Goal: Task Accomplishment & Management: Manage account settings

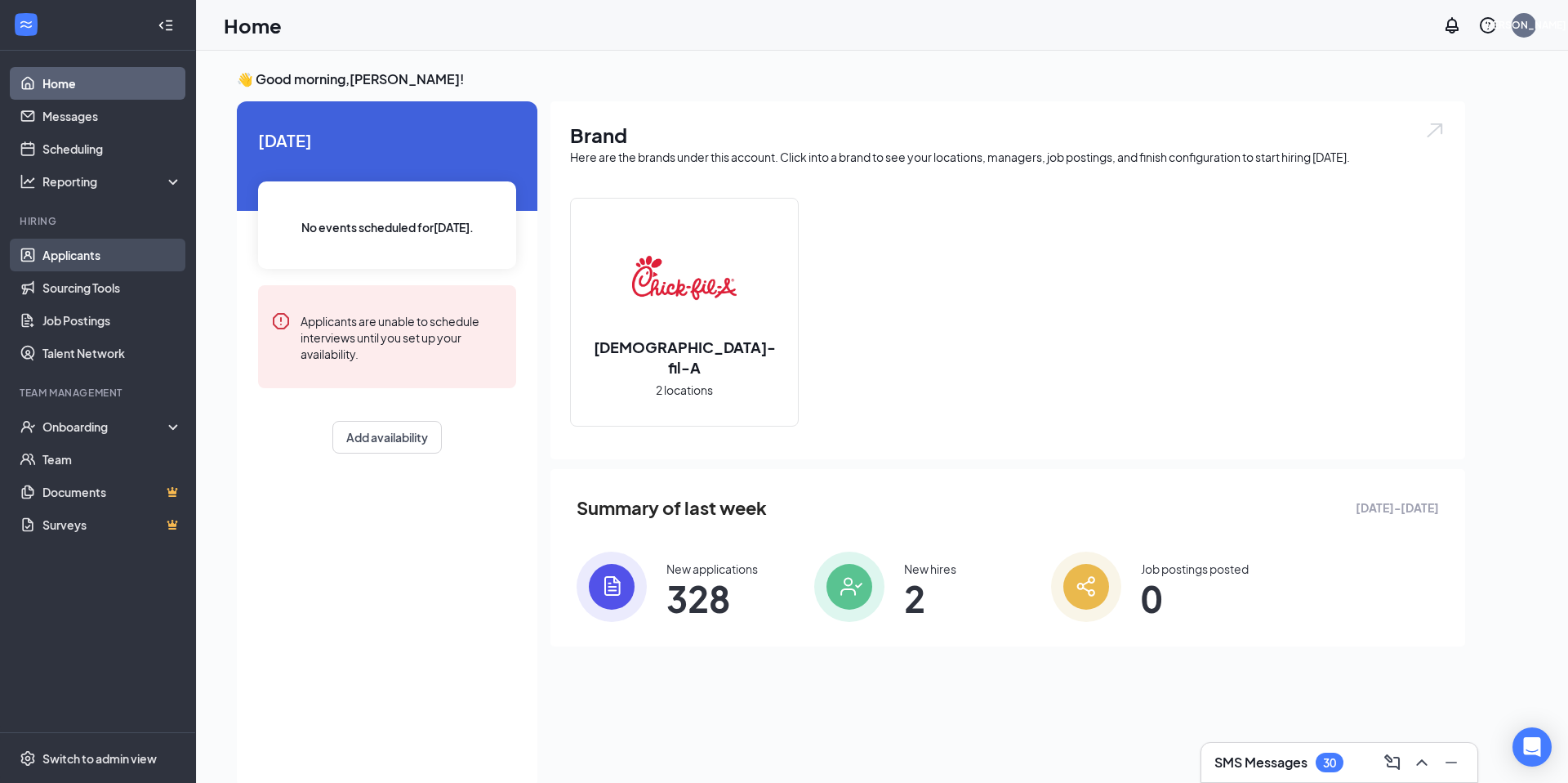
click at [85, 253] on link "Applicants" at bounding box center [112, 255] width 140 height 33
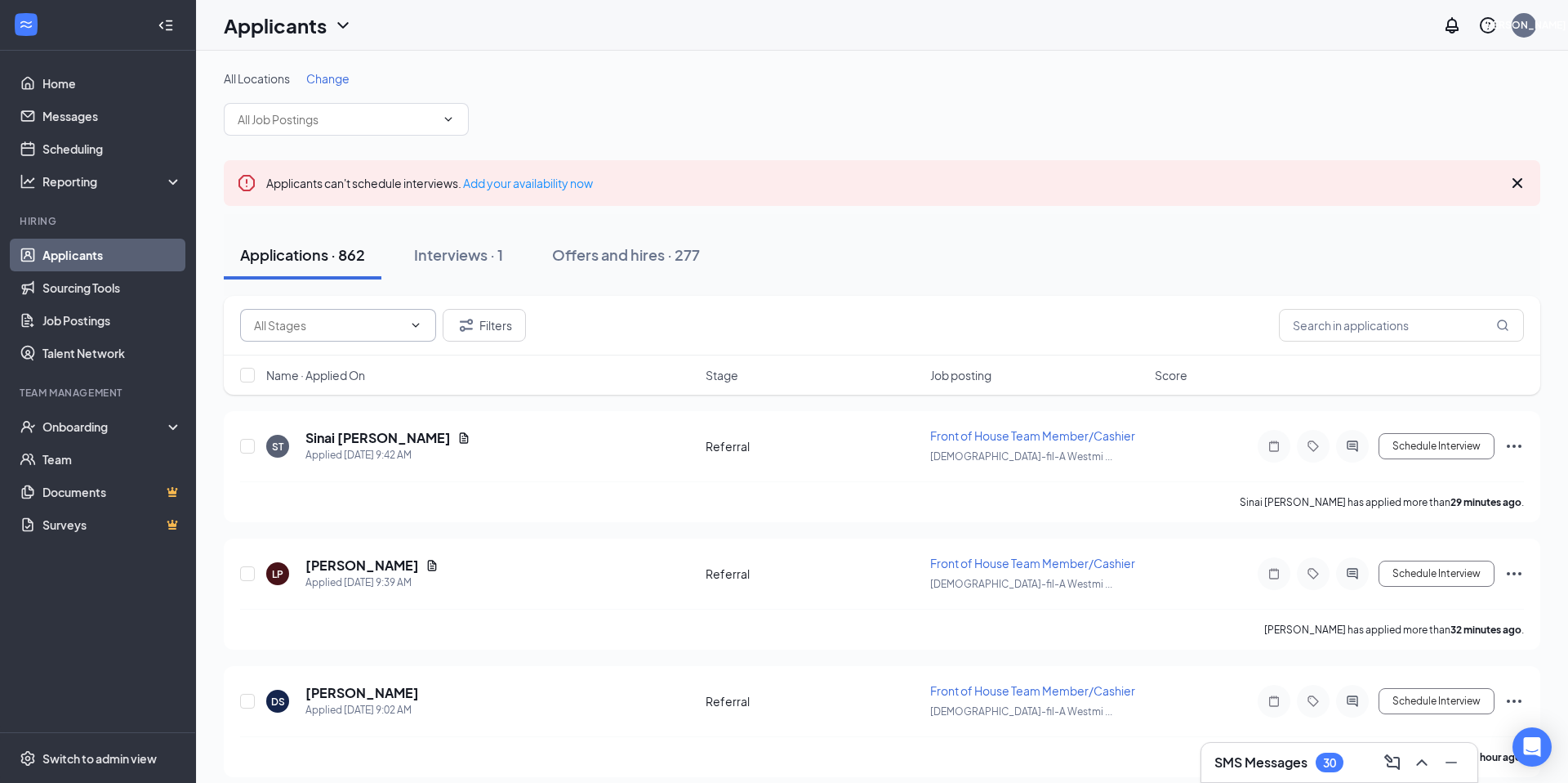
click at [350, 334] on input "text" at bounding box center [328, 325] width 148 height 18
click at [593, 339] on div "Additional Information (33) Application Complete (379) Availability (3) Referra…" at bounding box center [882, 325] width 1284 height 33
click at [329, 337] on span "Additional Information (33) Application Complete (379) Availability (3) Referra…" at bounding box center [338, 325] width 196 height 33
click at [328, 329] on input "text" at bounding box center [328, 325] width 148 height 18
click at [1364, 331] on input "text" at bounding box center [1401, 325] width 245 height 33
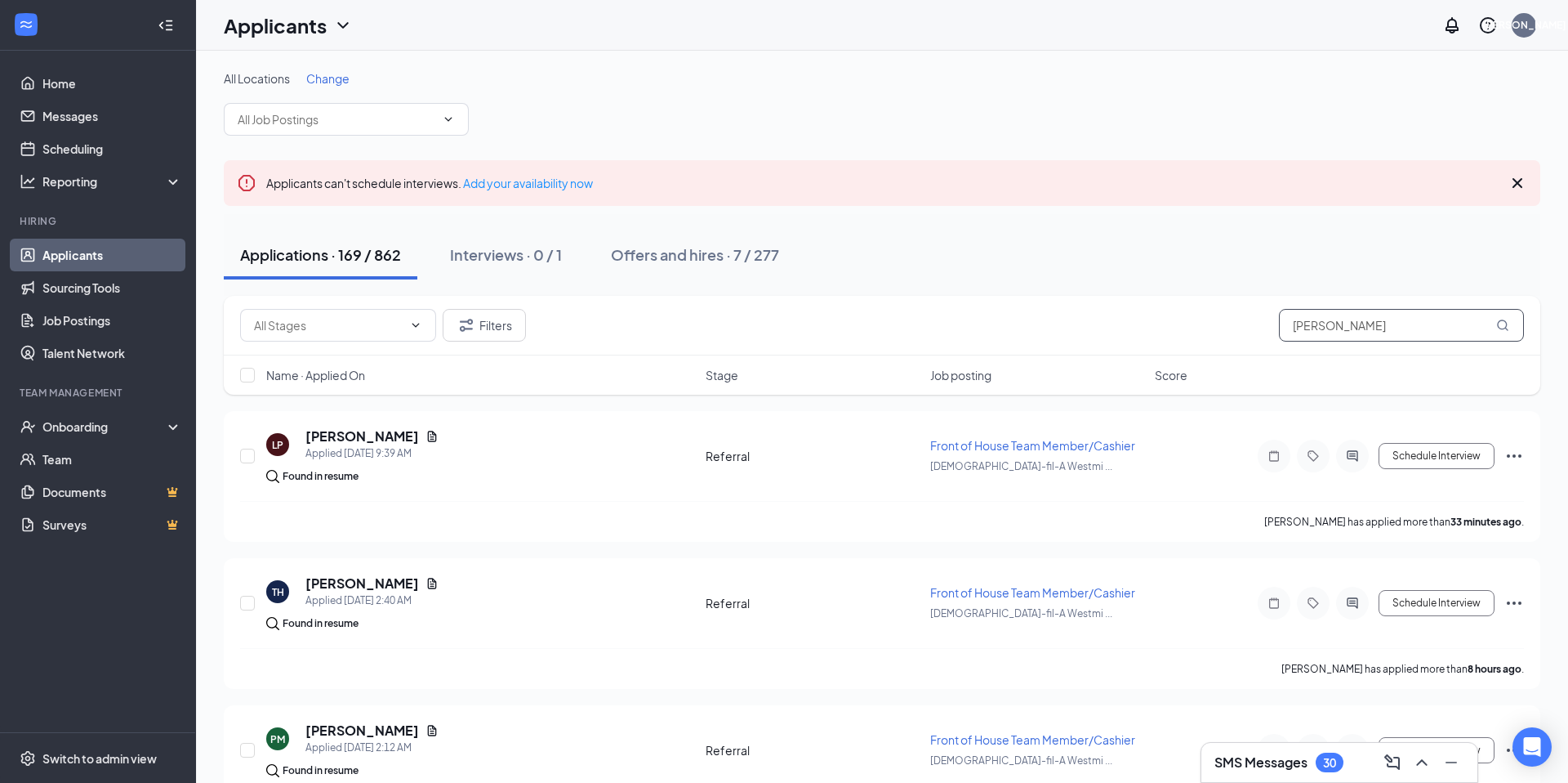
click at [1321, 329] on input "[PERSON_NAME]" at bounding box center [1401, 325] width 245 height 33
type input "t"
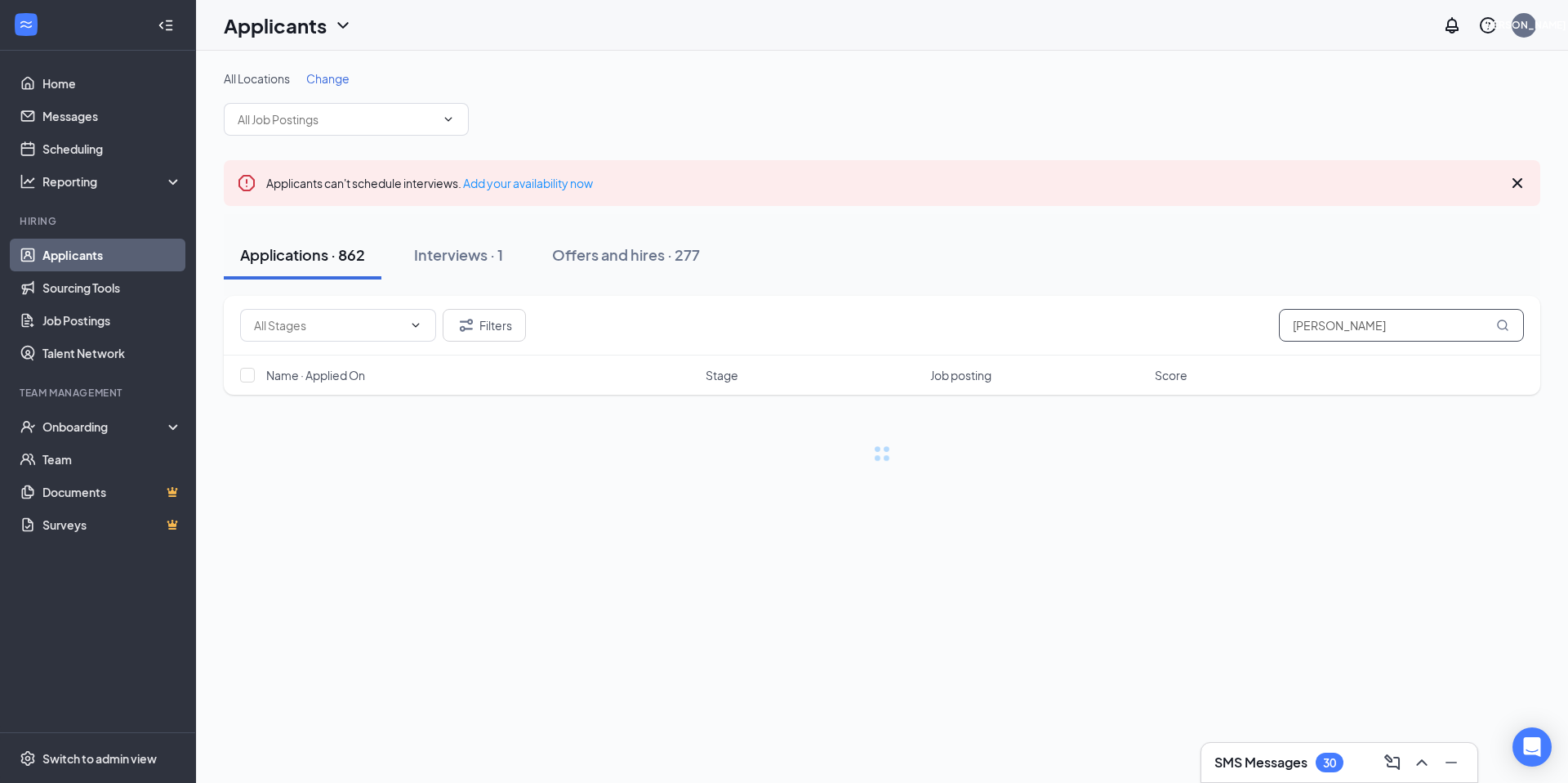
type input "Brigitte"
click at [491, 255] on div "Interviews · 0 / 1" at bounding box center [493, 254] width 112 height 20
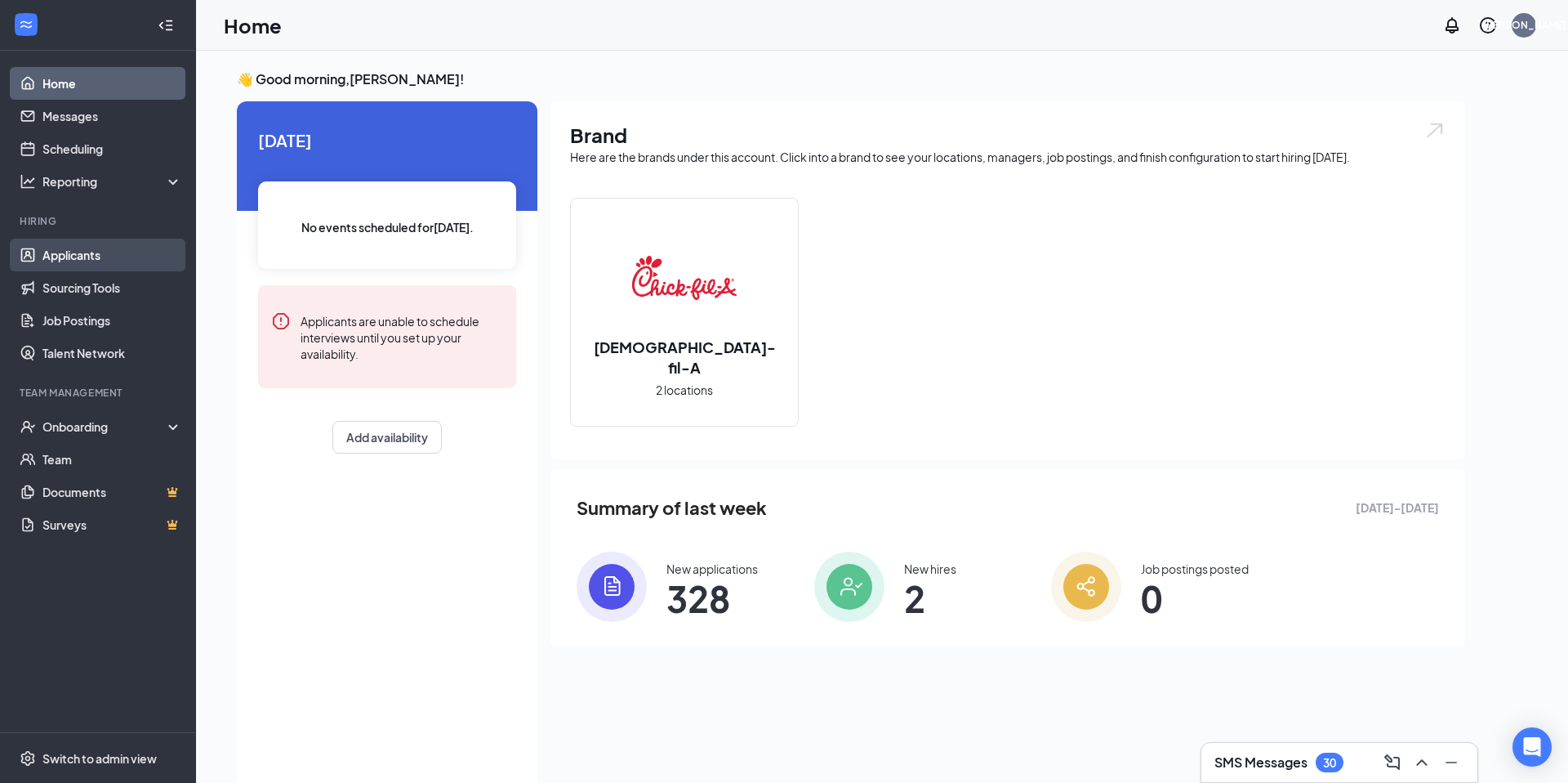
click at [96, 252] on link "Applicants" at bounding box center [112, 255] width 140 height 33
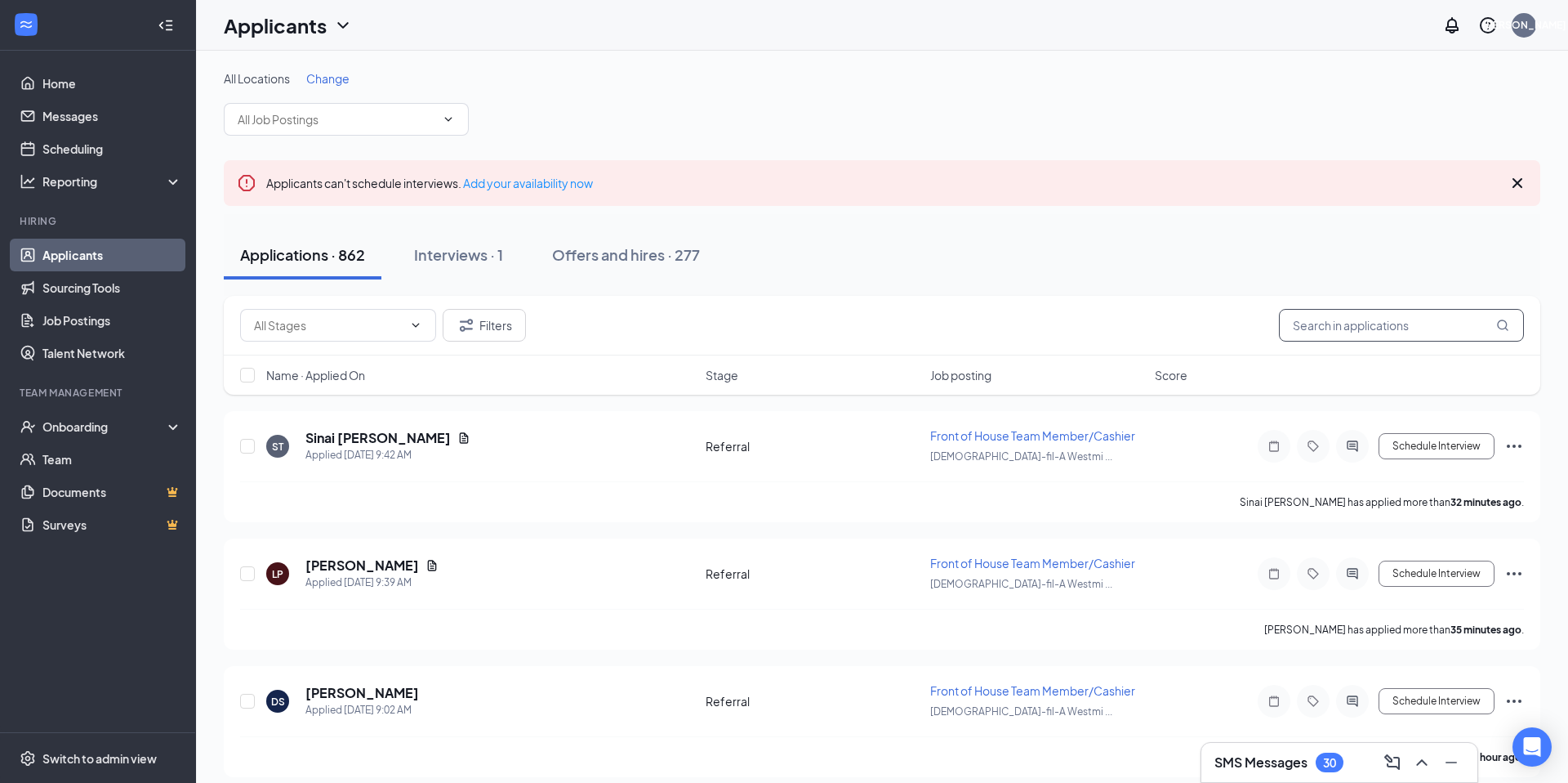
click at [1359, 328] on input "text" at bounding box center [1401, 325] width 245 height 33
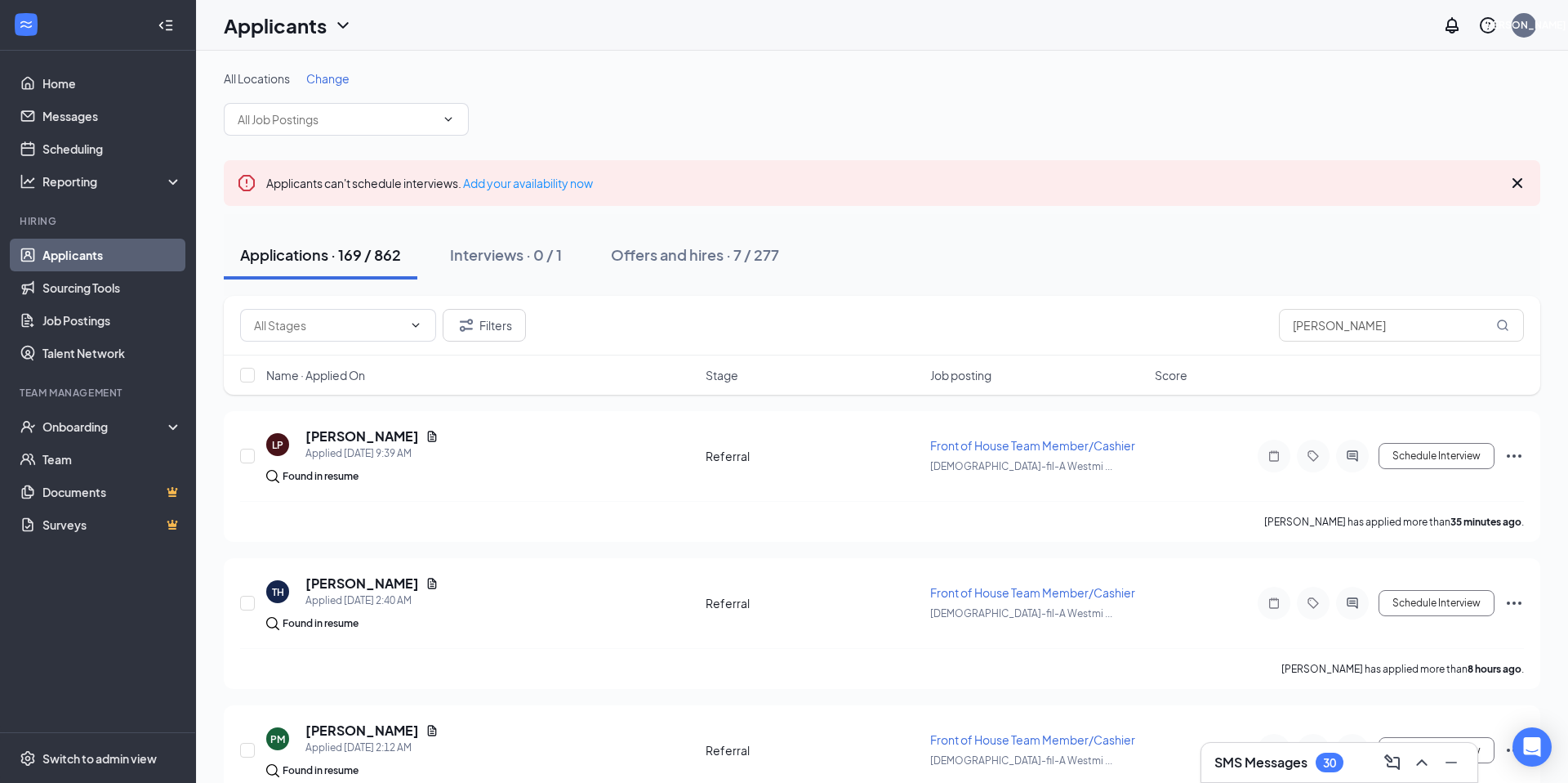
click at [355, 257] on div "Applications · 169 / 862" at bounding box center [321, 254] width 161 height 20
click at [1359, 325] on input "[PERSON_NAME]" at bounding box center [1401, 325] width 245 height 33
type input "t"
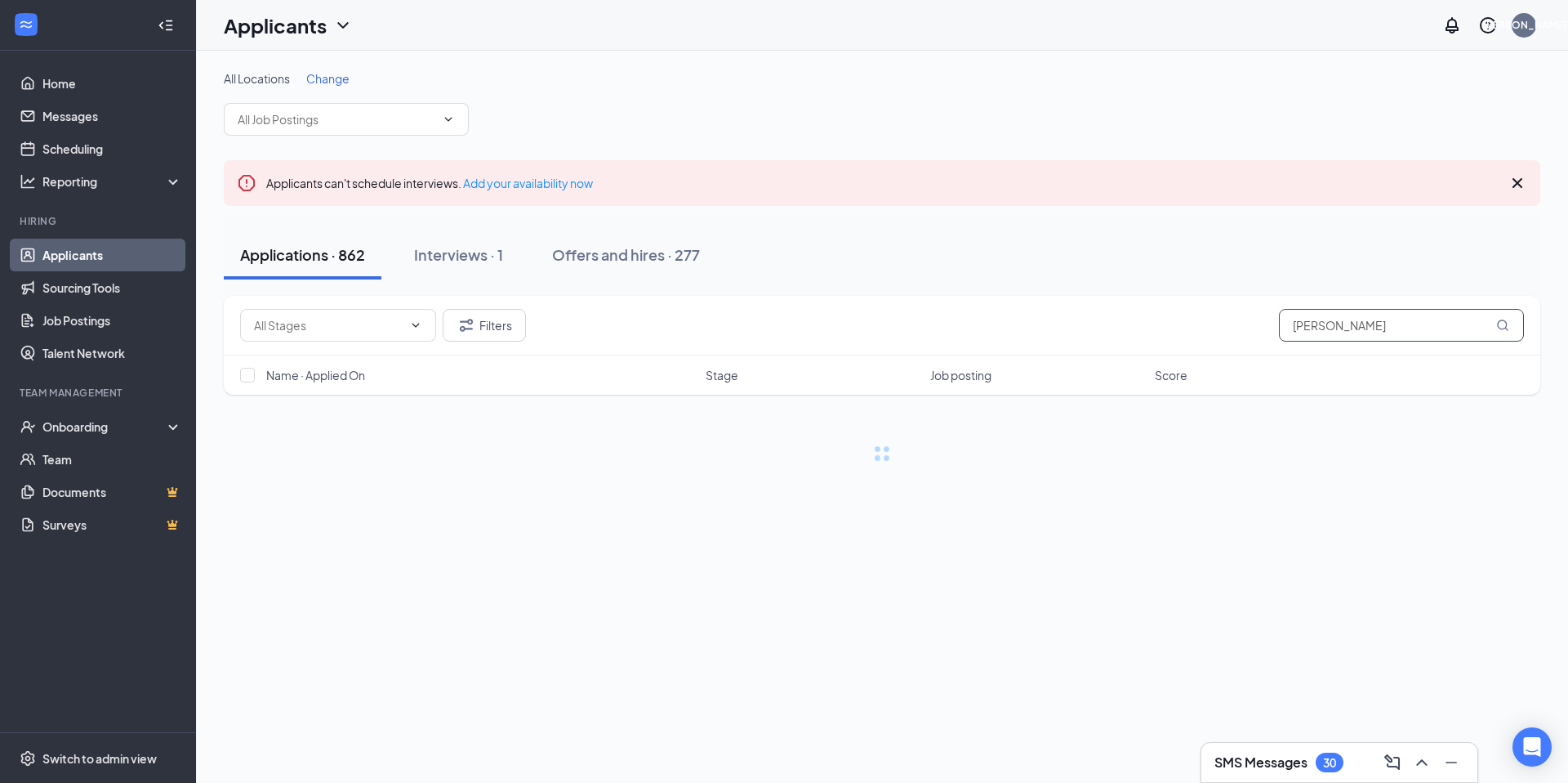
type input "[PERSON_NAME]"
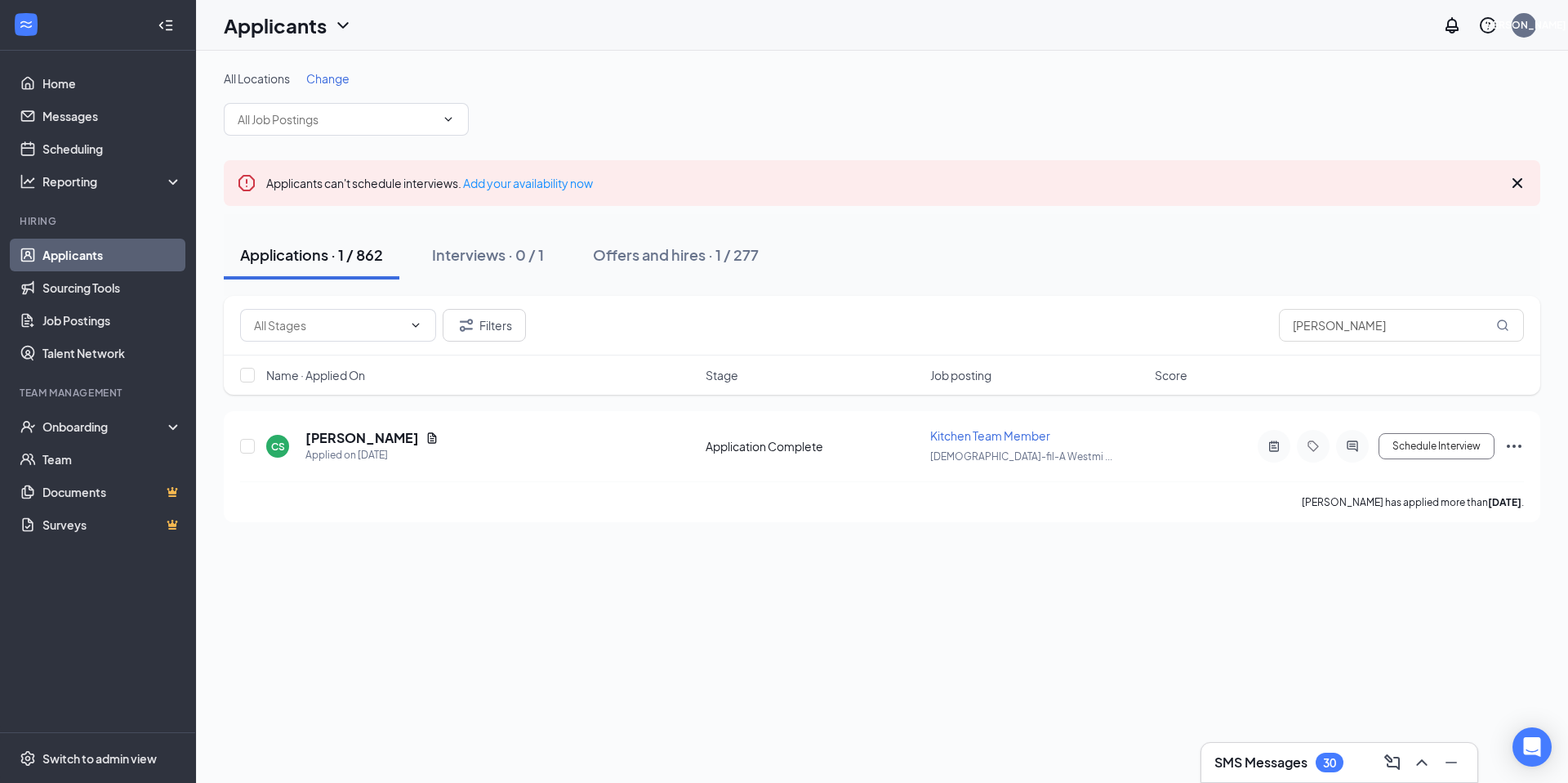
click at [302, 250] on div "Applications · 1 / 862" at bounding box center [311, 254] width 143 height 20
click at [658, 258] on div "Offers and hires · 1 / 277" at bounding box center [676, 254] width 166 height 20
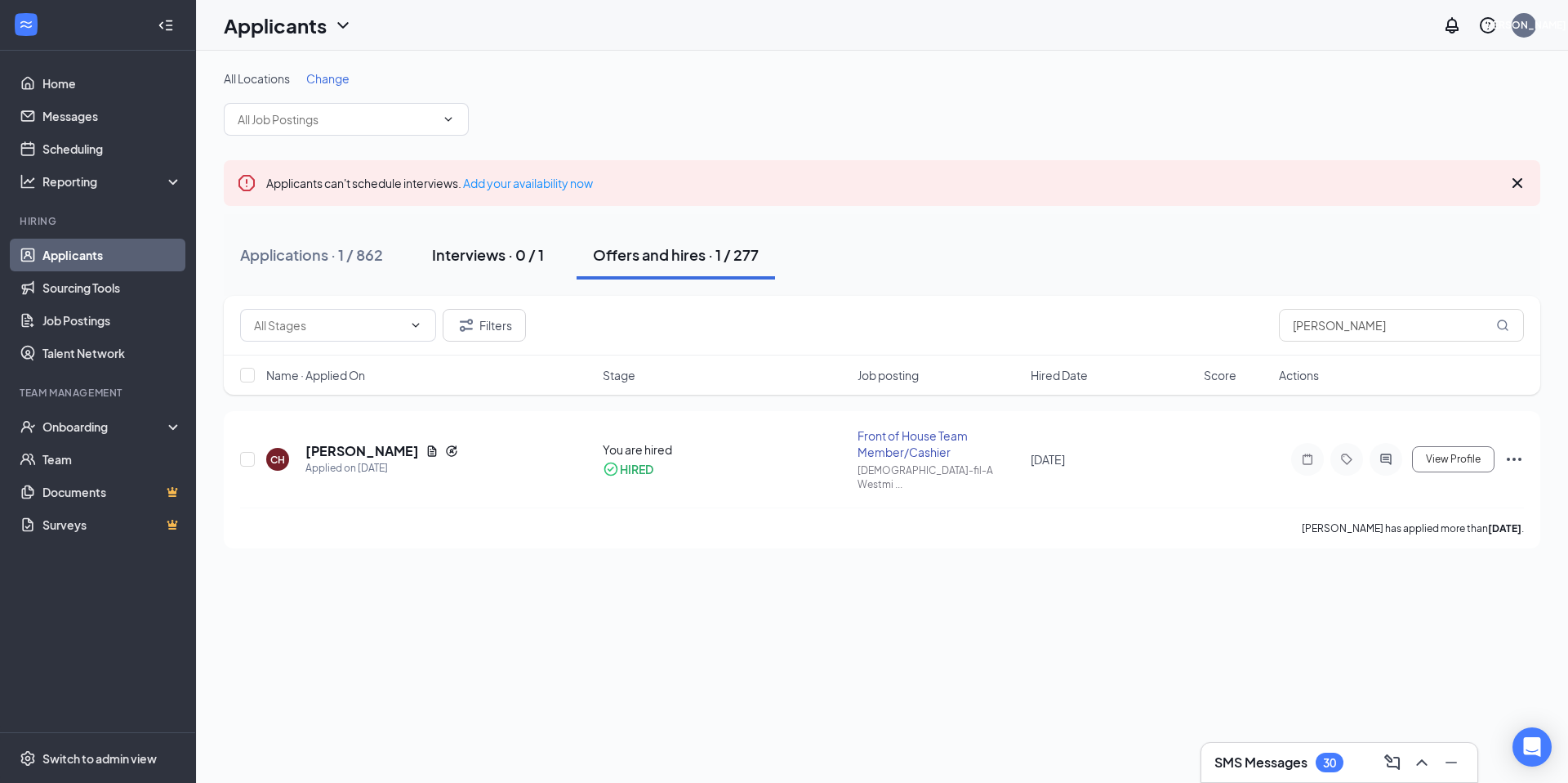
click at [498, 256] on div "Interviews · 0 / 1" at bounding box center [488, 254] width 112 height 20
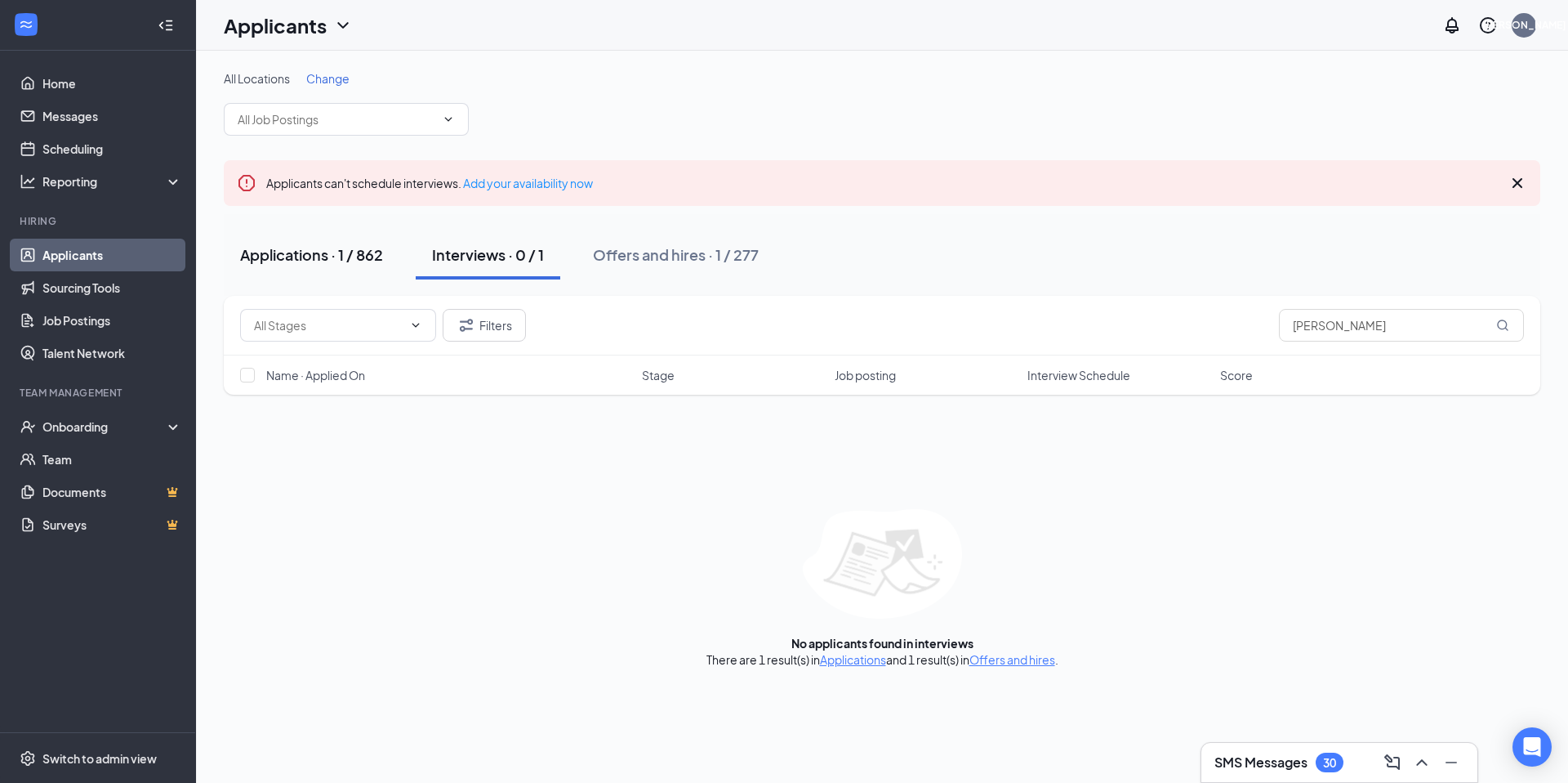
click at [293, 258] on div "Applications · 1 / 862" at bounding box center [311, 254] width 143 height 20
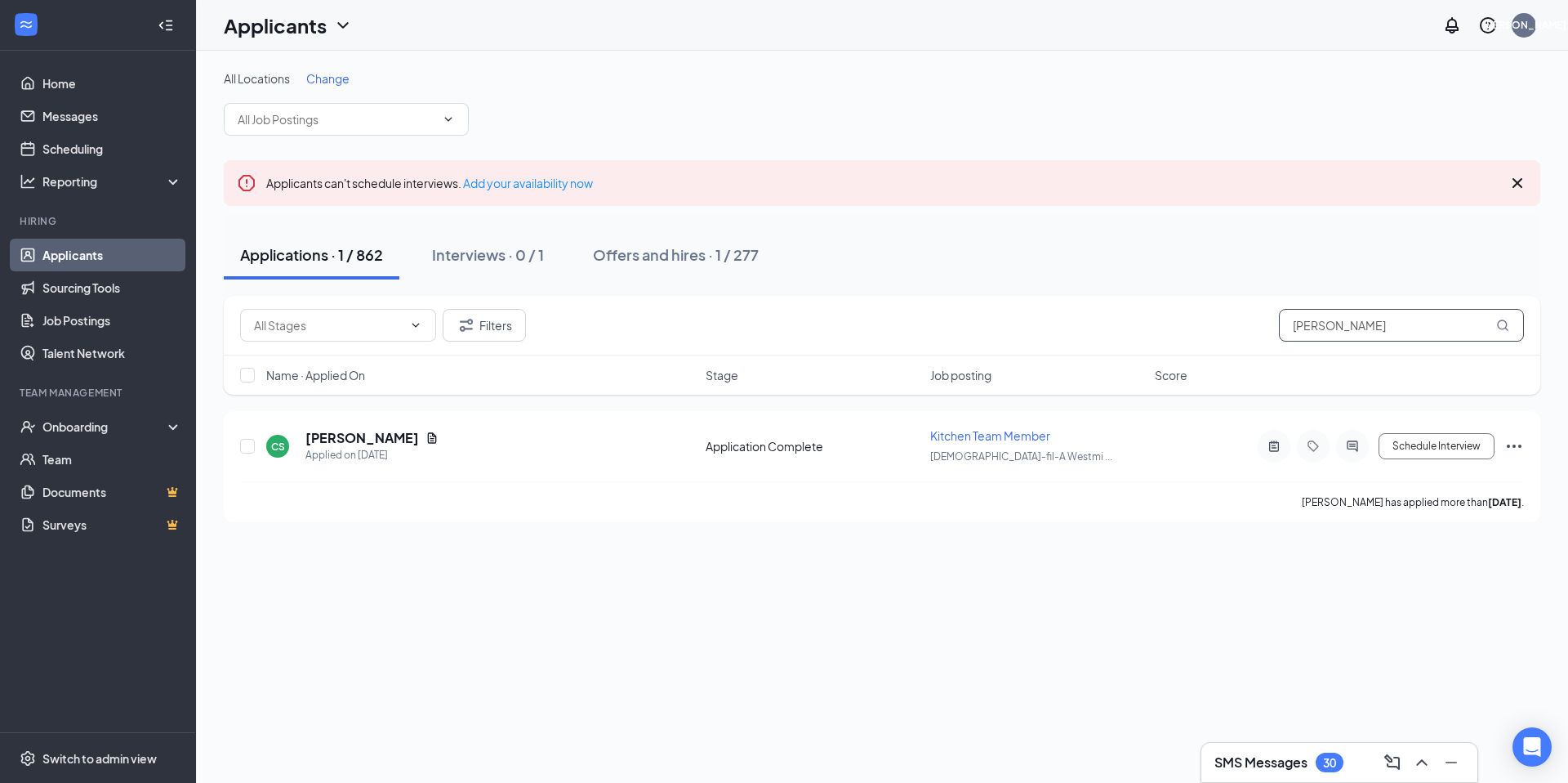
click at [1391, 331] on input "[PERSON_NAME]" at bounding box center [1401, 325] width 245 height 33
type input "C"
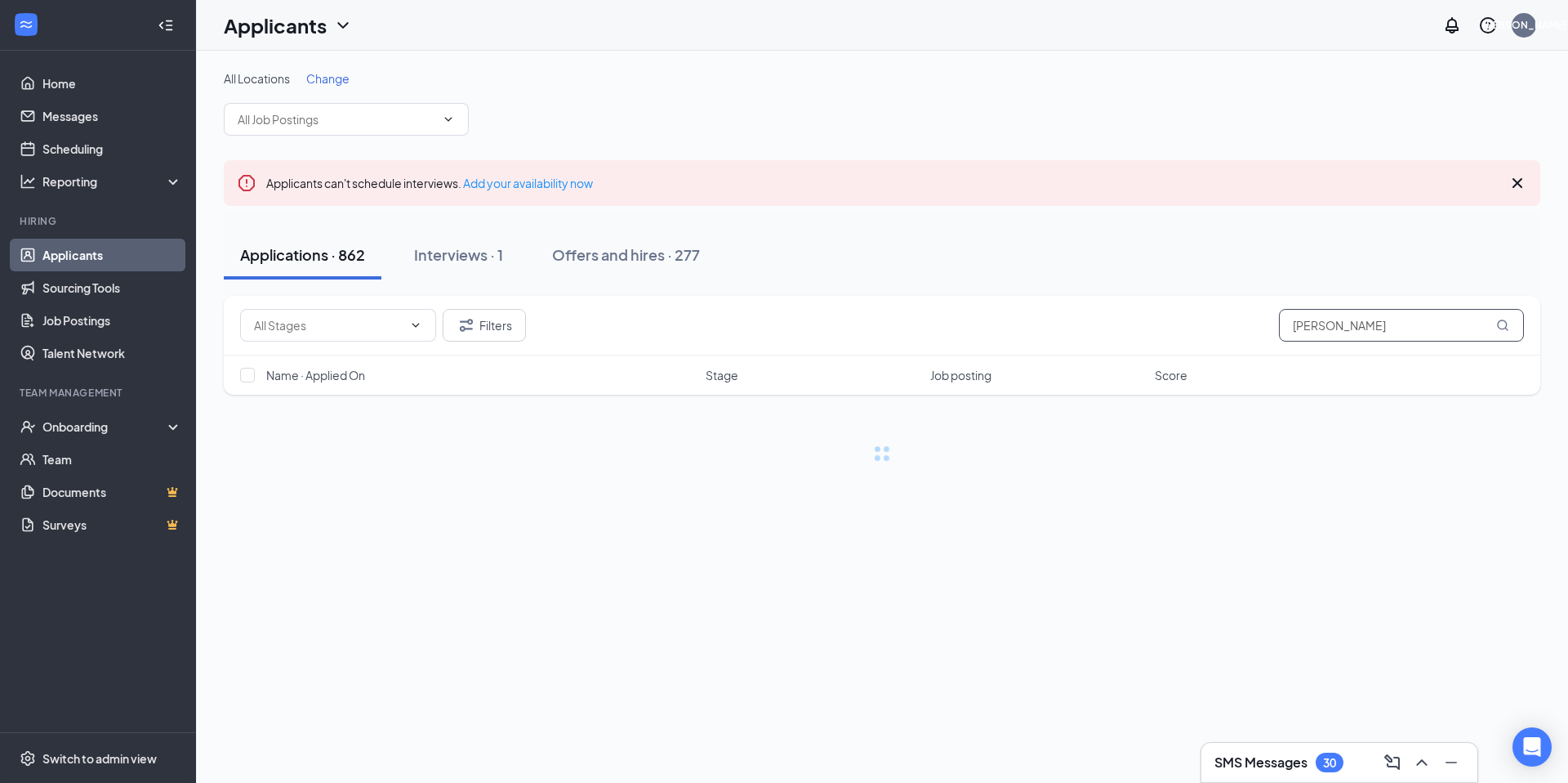
type input "[PERSON_NAME]"
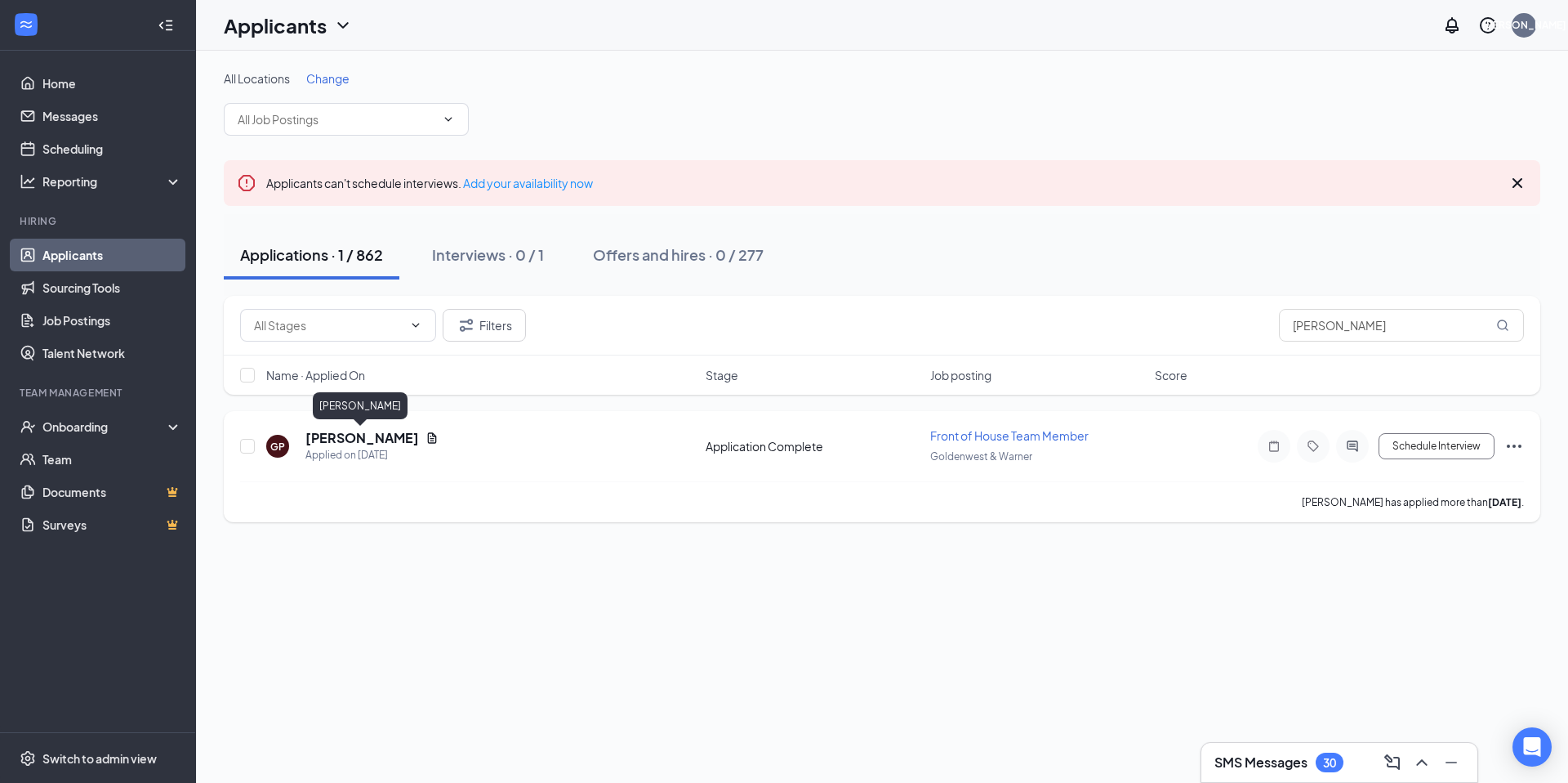
click at [356, 441] on h5 "[PERSON_NAME]" at bounding box center [362, 438] width 113 height 18
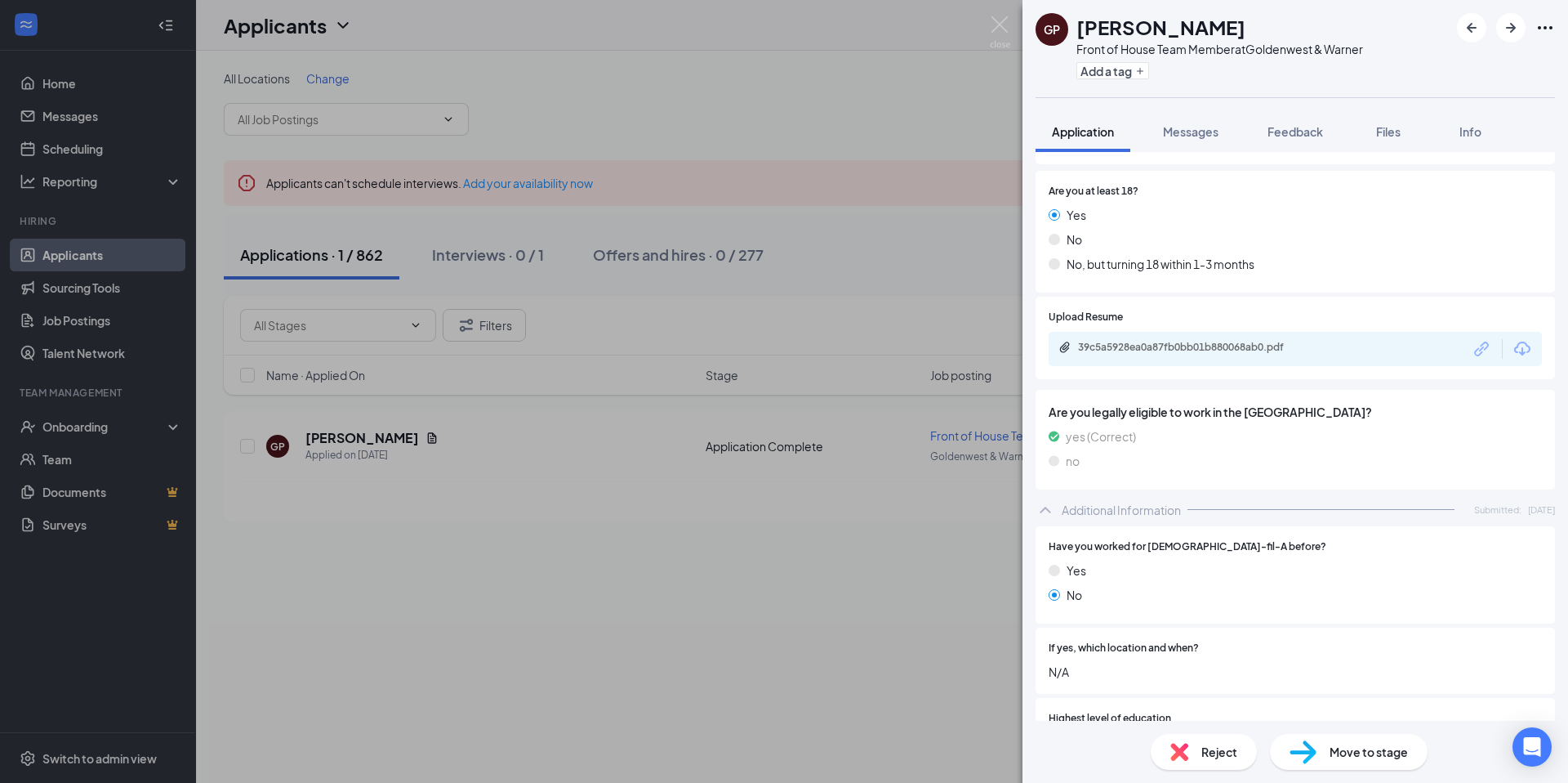
scroll to position [204, 0]
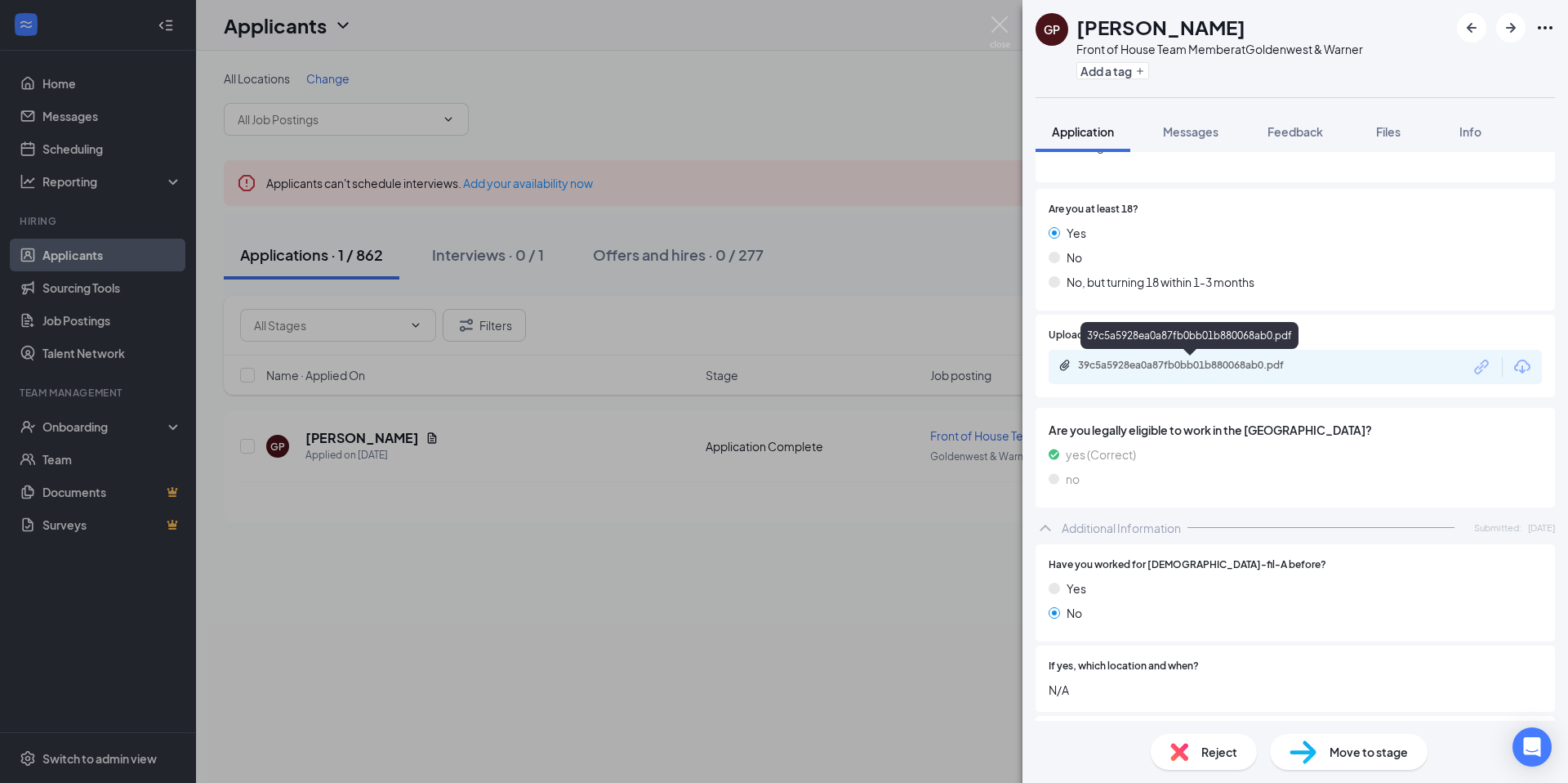
click at [1193, 367] on div "39c5a5928ea0a87fb0bb01b880068ab0.pdf" at bounding box center [1193, 365] width 229 height 13
click at [998, 28] on img at bounding box center [1000, 32] width 20 height 32
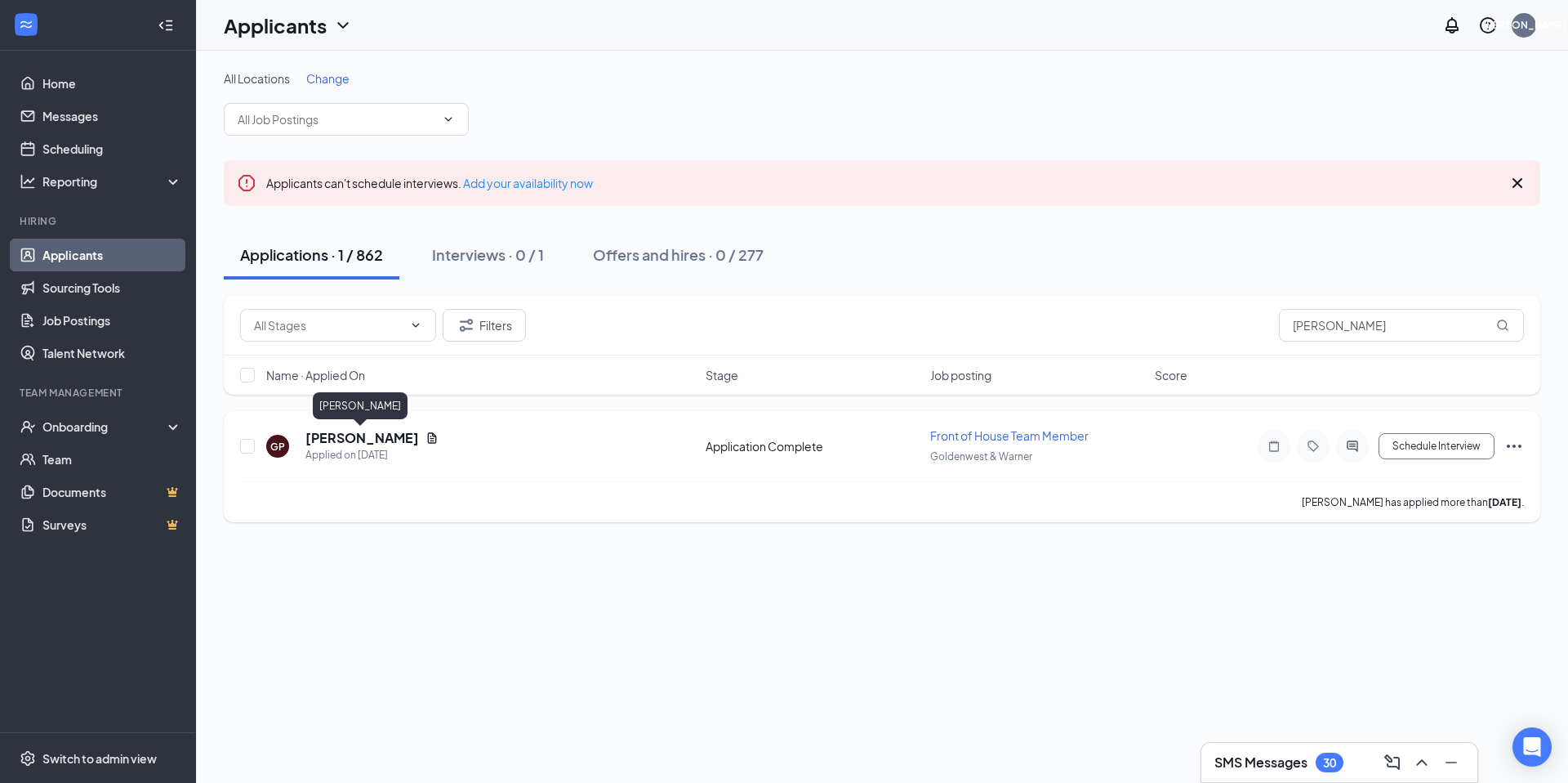
click at [400, 439] on h5 "[PERSON_NAME]" at bounding box center [362, 438] width 113 height 18
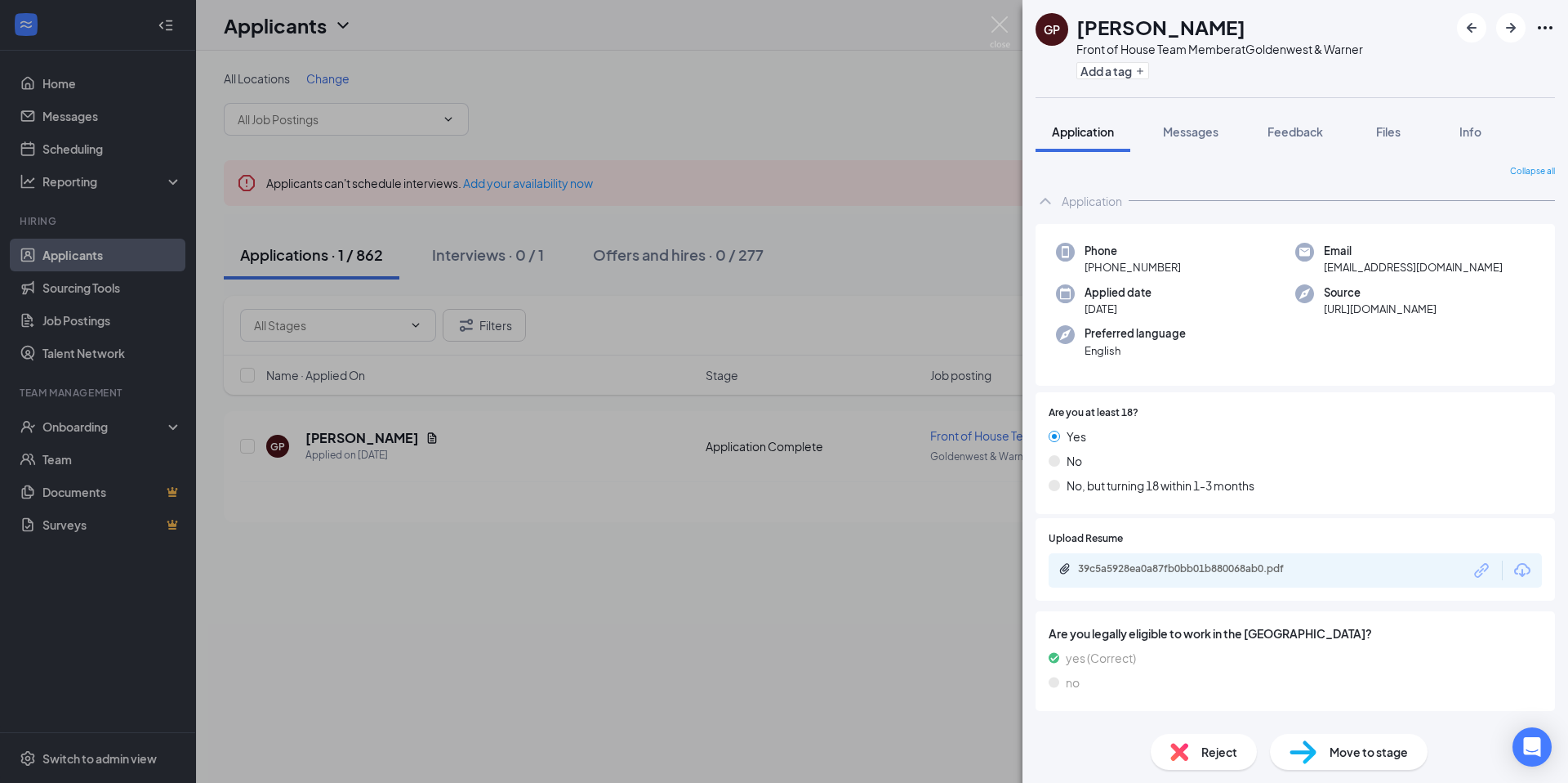
click at [1238, 754] on div "Reject" at bounding box center [1204, 751] width 107 height 36
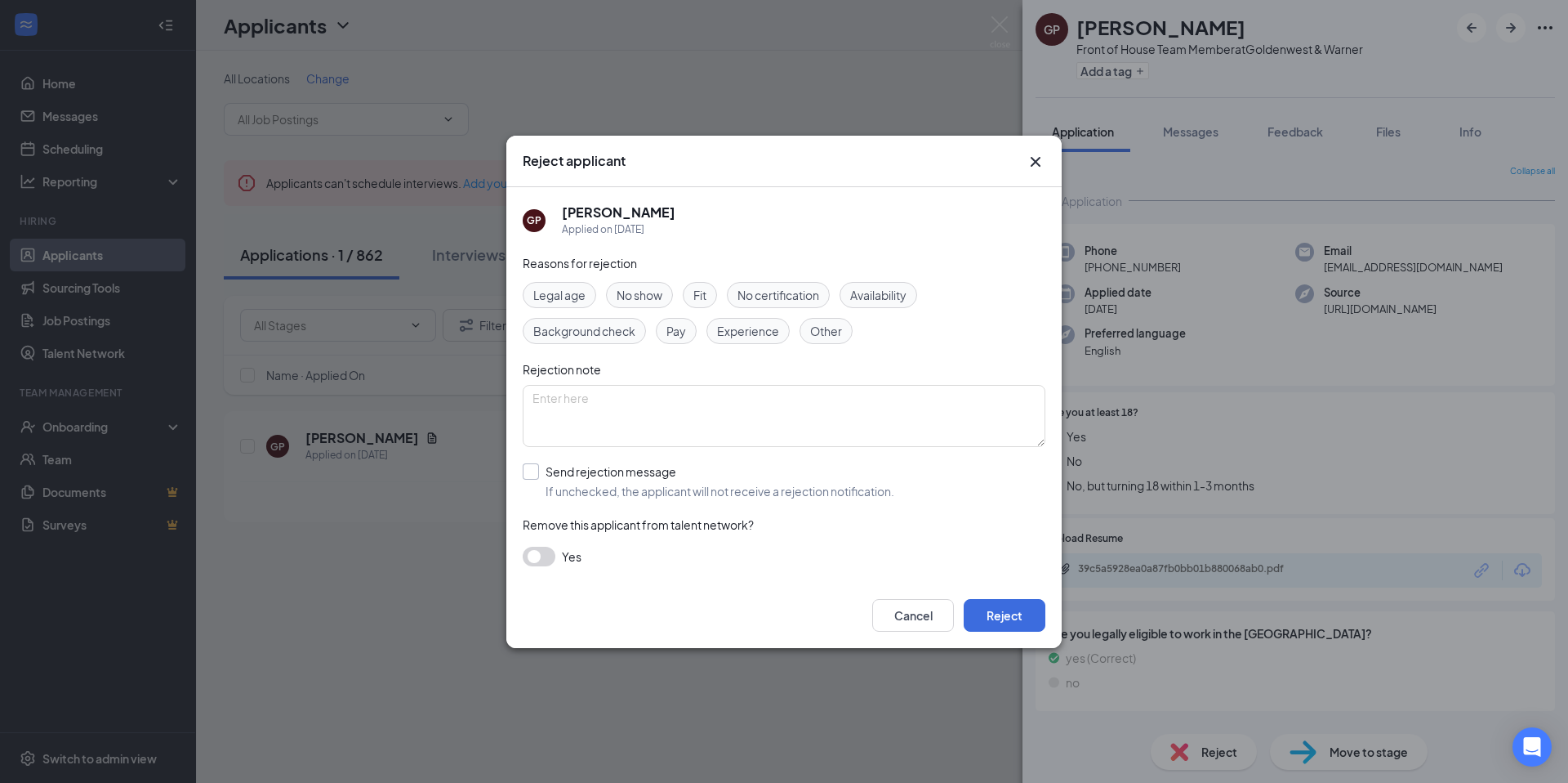
click at [541, 474] on input "Send rejection message If unchecked, the applicant will not receive a rejection…" at bounding box center [708, 481] width 371 height 36
checkbox input "true"
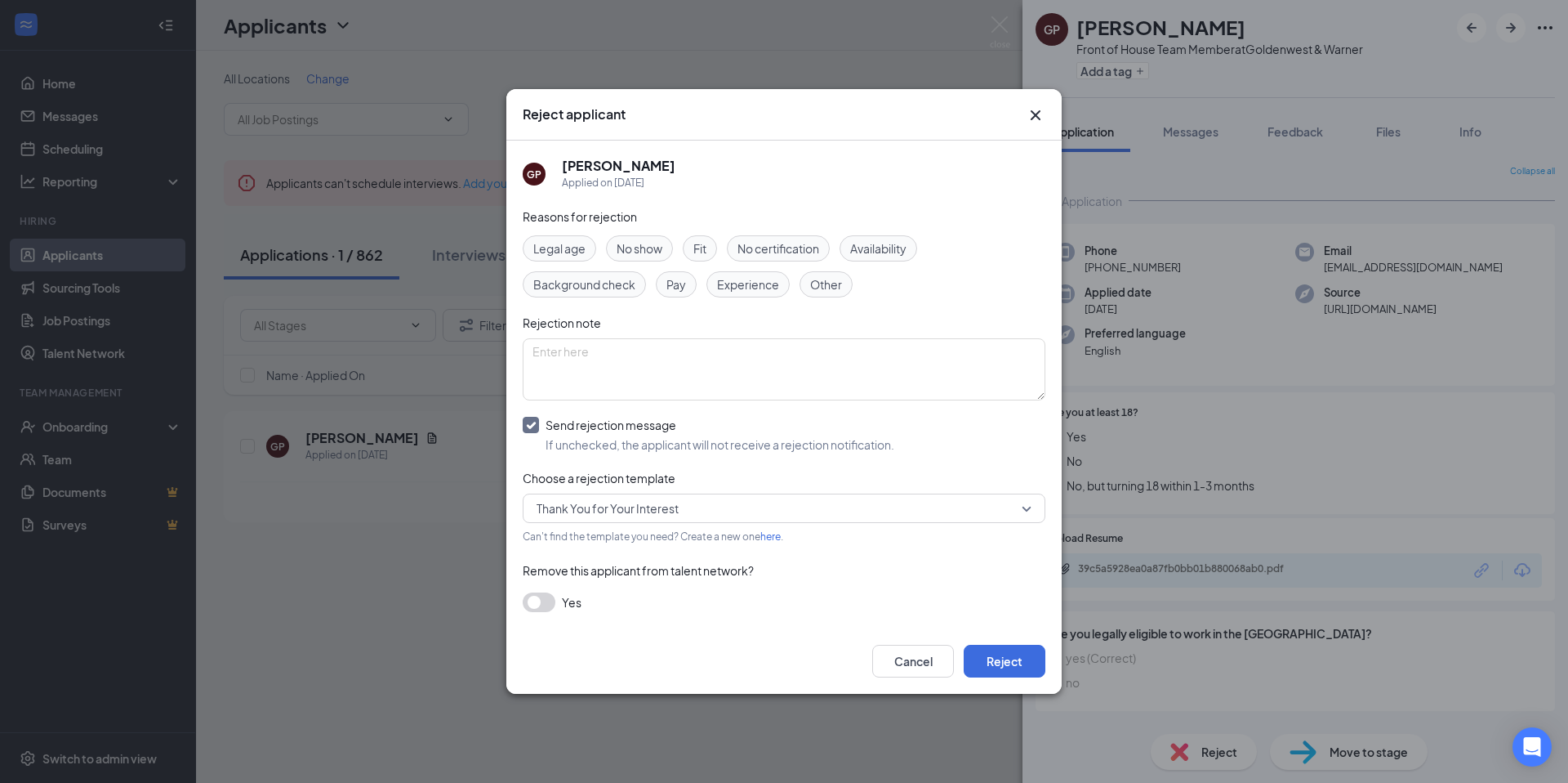
click at [1031, 510] on span "Thank You for Your Interest" at bounding box center [784, 507] width 495 height 24
click at [825, 552] on span "Standard Rejection Letter" at bounding box center [784, 551] width 496 height 18
click at [539, 600] on button "button" at bounding box center [539, 603] width 33 height 19
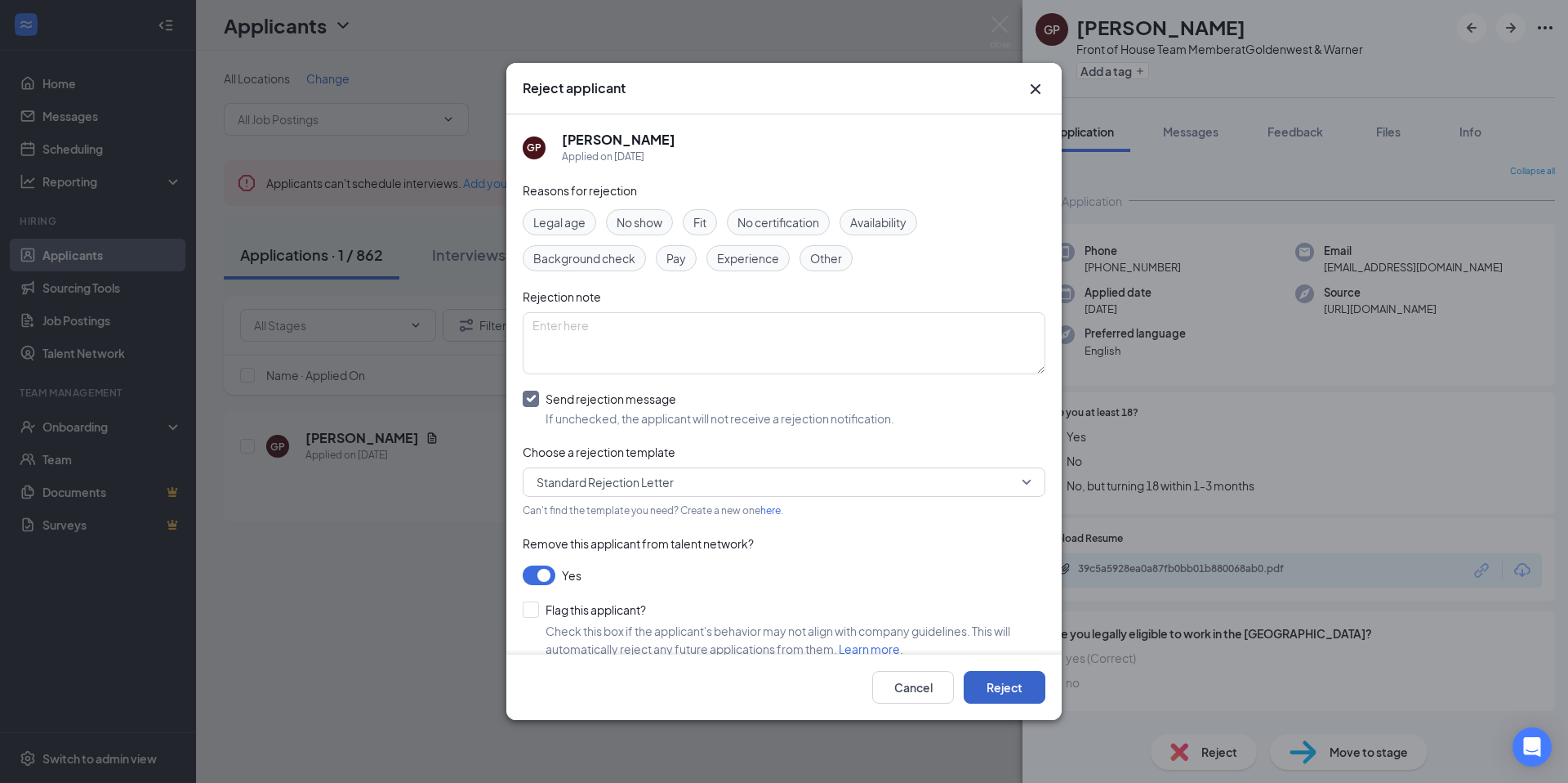
click at [1009, 688] on button "Reject" at bounding box center [1005, 688] width 81 height 33
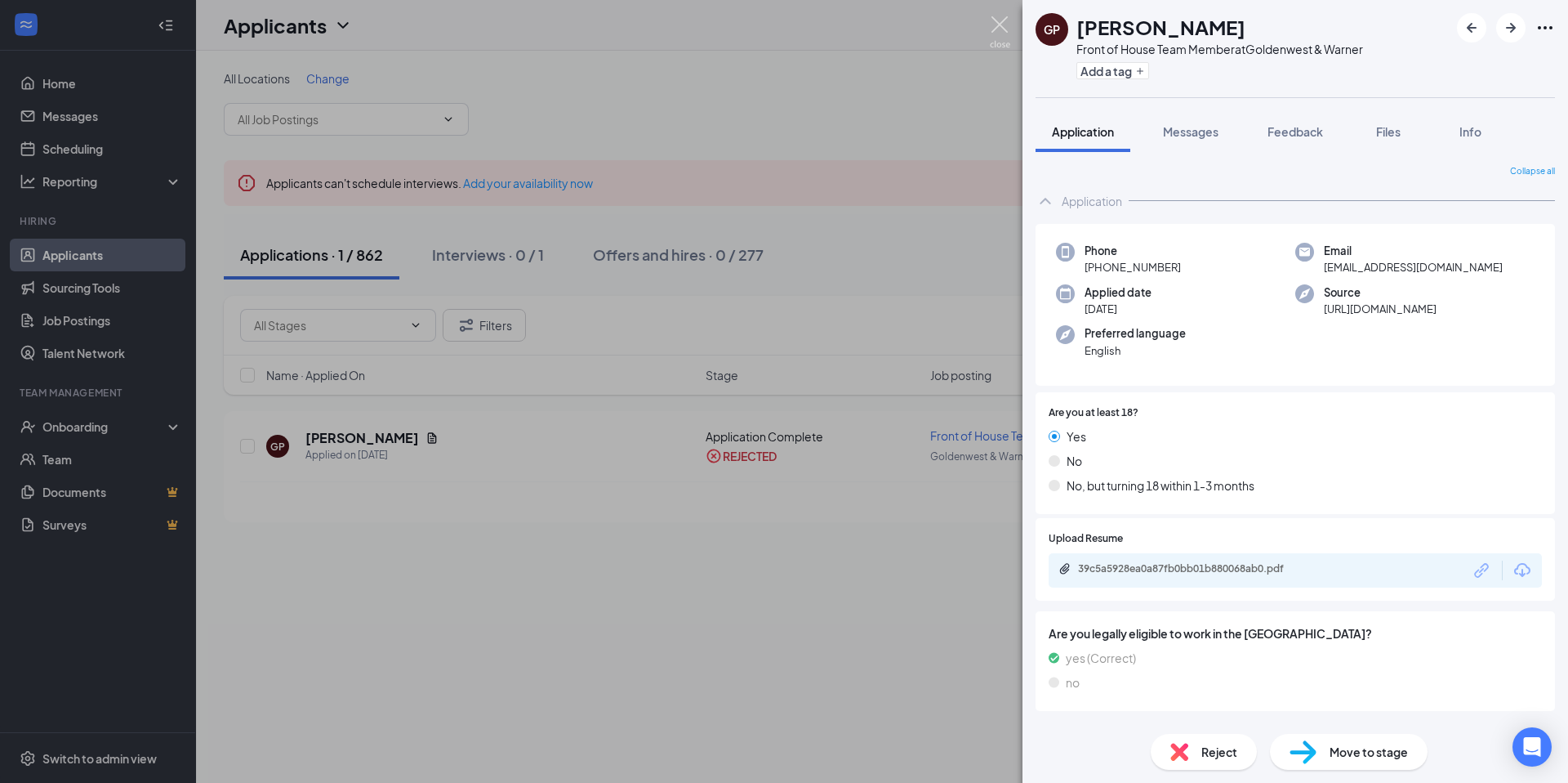
click at [997, 25] on img at bounding box center [1000, 32] width 20 height 32
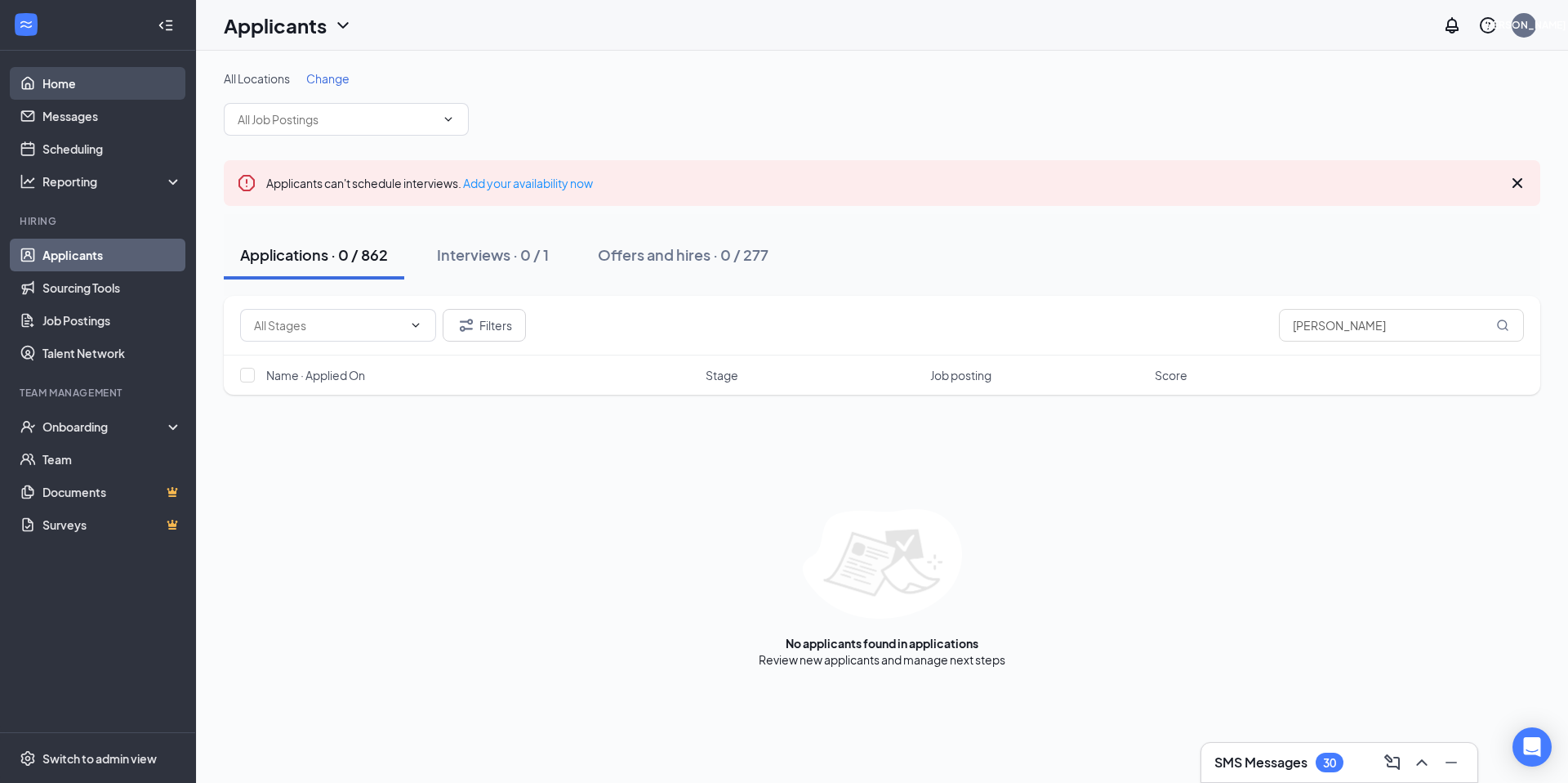
click at [62, 75] on link "Home" at bounding box center [112, 83] width 140 height 33
